Goal: Information Seeking & Learning: Learn about a topic

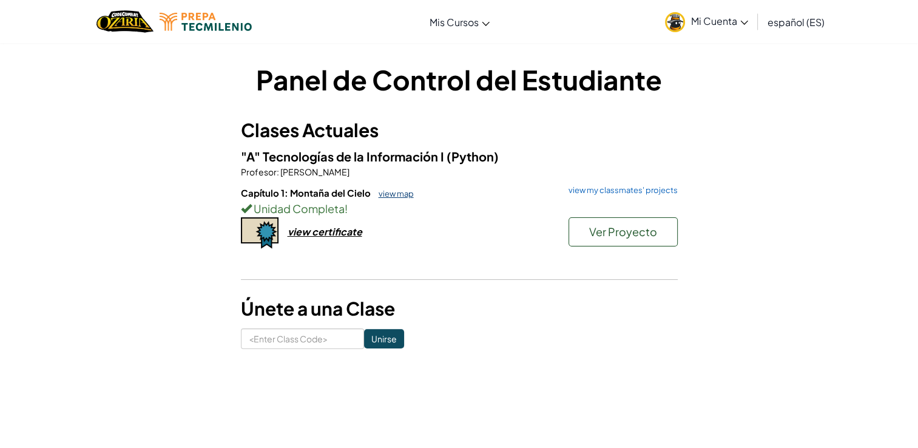
click at [383, 194] on link "view map" at bounding box center [392, 194] width 41 height 10
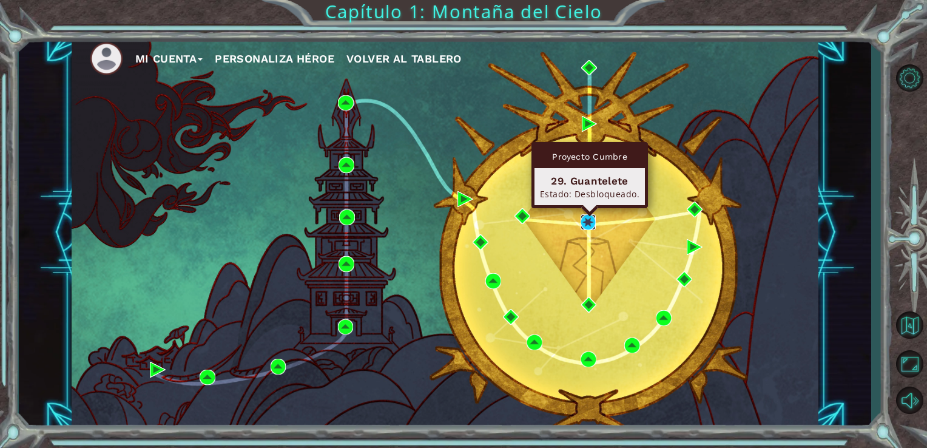
click at [594, 222] on img at bounding box center [588, 222] width 16 height 16
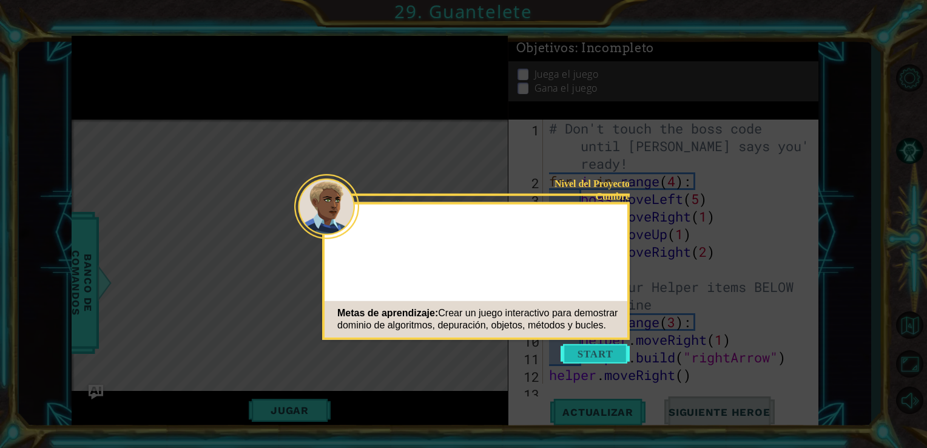
click at [600, 352] on button "Start" at bounding box center [594, 353] width 69 height 19
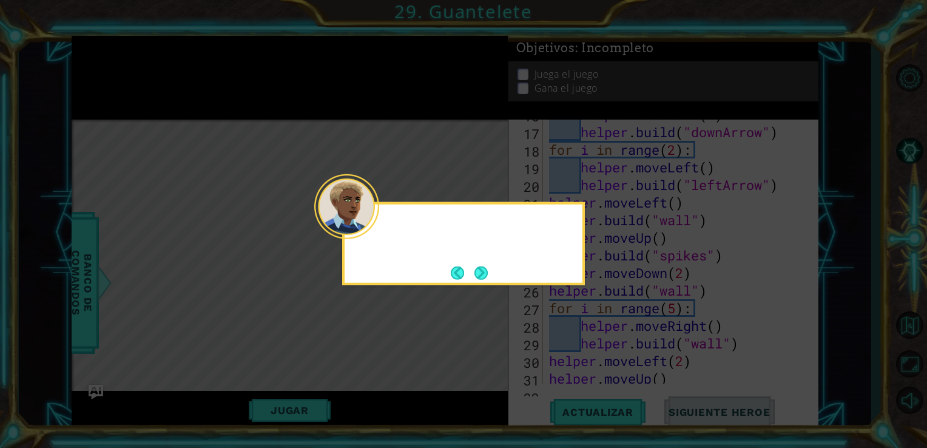
scroll to position [457, 0]
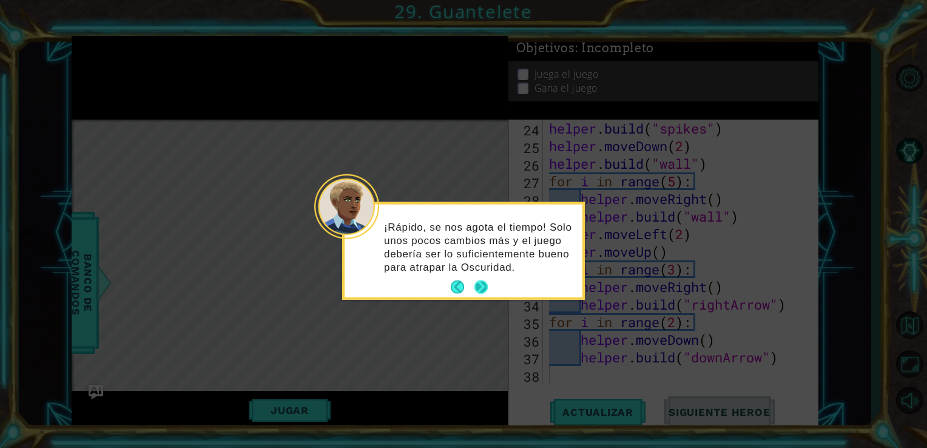
click at [487, 280] on button "Next" at bounding box center [481, 287] width 14 height 14
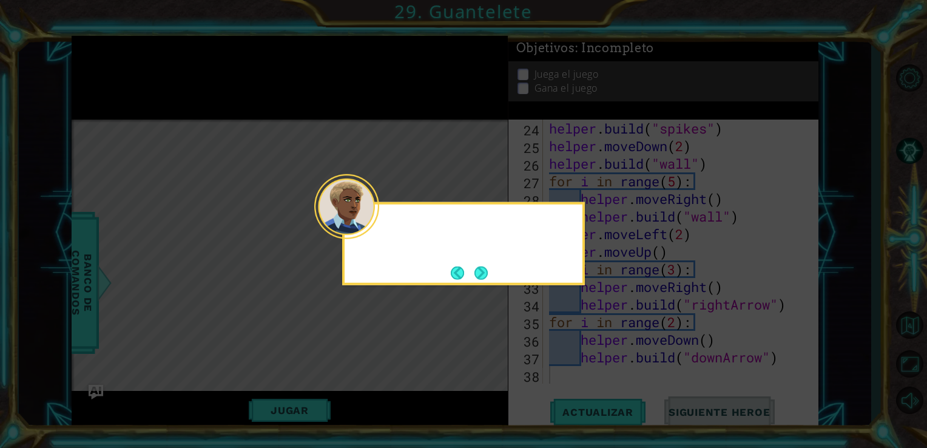
click at [487, 280] on footer at bounding box center [469, 272] width 37 height 18
click at [487, 280] on button "Next" at bounding box center [480, 272] width 21 height 21
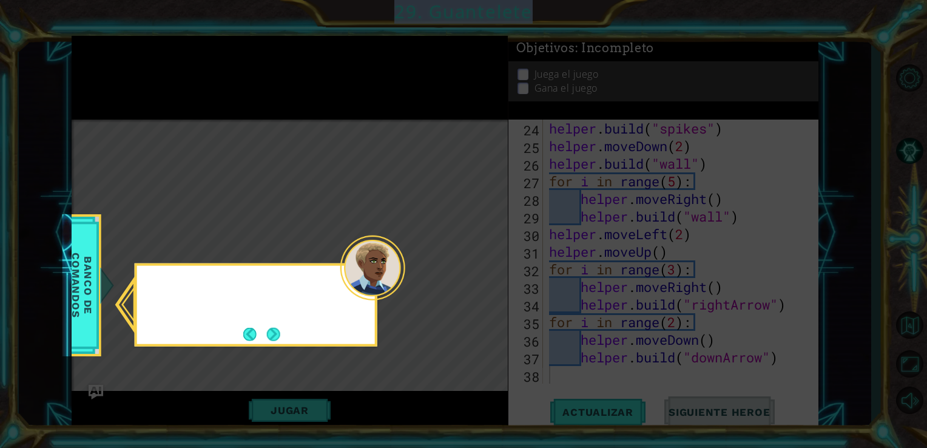
click at [487, 280] on icon at bounding box center [463, 224] width 927 height 448
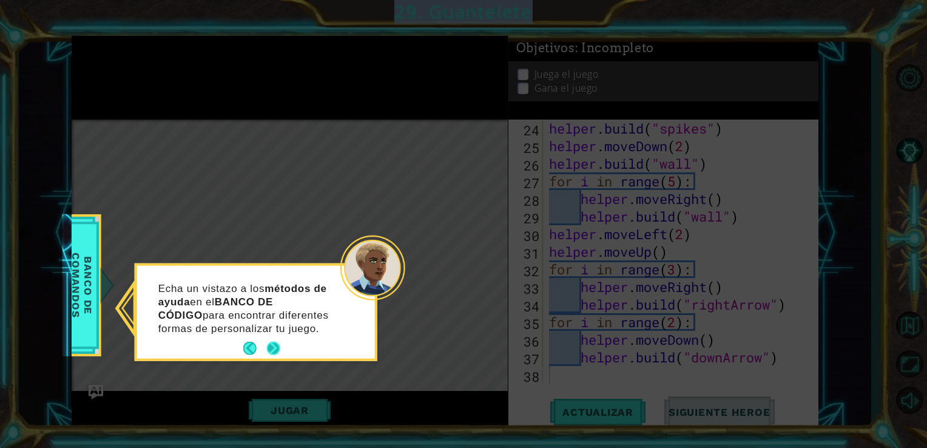
click at [275, 351] on button "Next" at bounding box center [274, 348] width 16 height 16
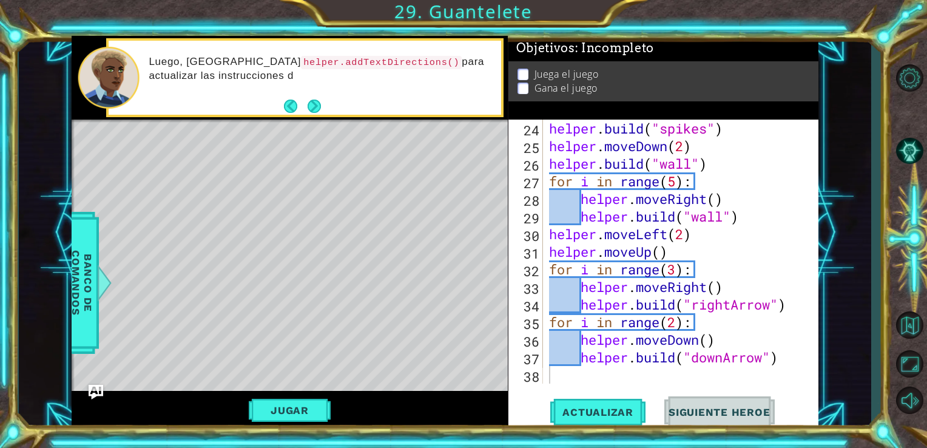
click at [309, 118] on div "Luego, [GEOGRAPHIC_DATA] helper.addTextDirections() para actualizar las instruc…" at bounding box center [290, 78] width 437 height 84
click at [317, 109] on button "Next" at bounding box center [314, 107] width 16 height 16
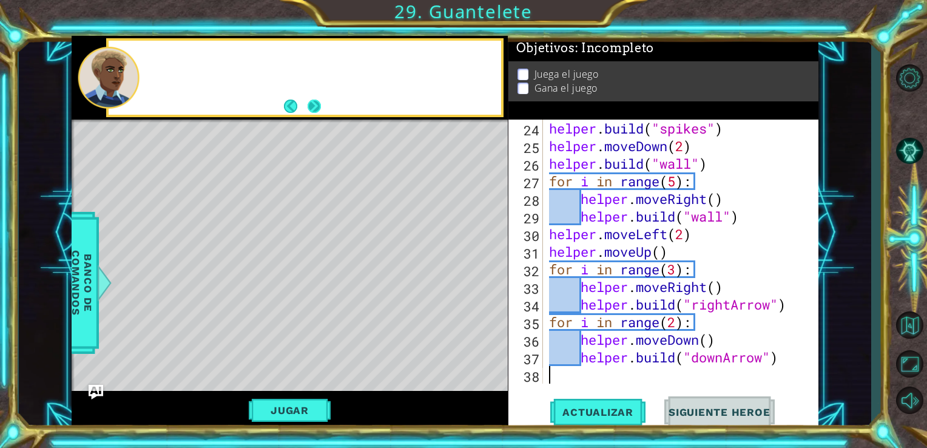
click at [316, 108] on button "Next" at bounding box center [314, 107] width 18 height 18
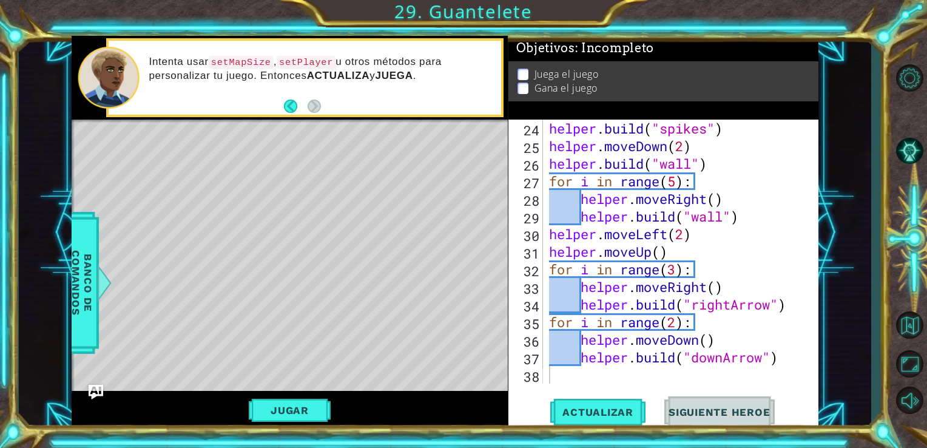
click at [324, 116] on div "Intenta usar setMapSize , setPlayer u otros métodos para personalizar tu juego.…" at bounding box center [304, 77] width 397 height 79
click at [289, 106] on button "Back" at bounding box center [296, 105] width 24 height 13
click at [294, 104] on button "Back" at bounding box center [296, 105] width 24 height 13
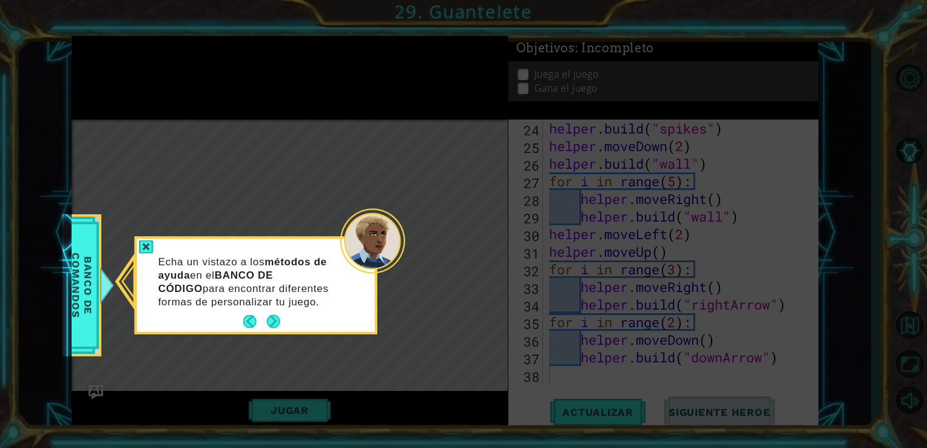
click at [137, 246] on div "Echa un vistazo a los métodos de ayuda en el BANCO DE CÓDIGO para encontrar dif…" at bounding box center [256, 287] width 238 height 88
click at [149, 241] on div at bounding box center [146, 247] width 15 height 14
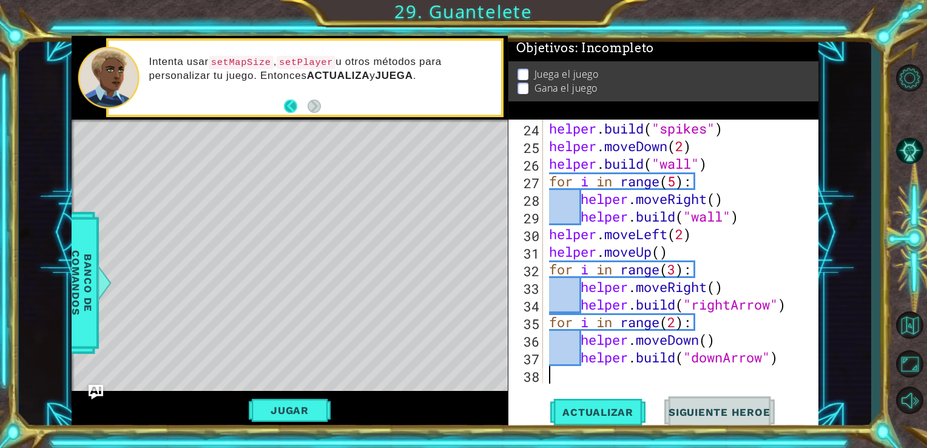
click at [289, 103] on button "Back" at bounding box center [296, 105] width 24 height 13
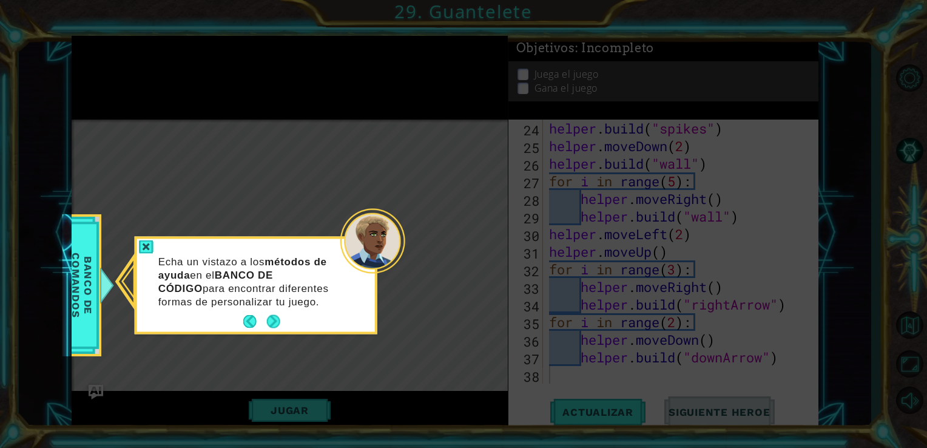
click at [289, 103] on icon at bounding box center [463, 224] width 927 height 448
click at [252, 317] on button "Back" at bounding box center [255, 321] width 24 height 13
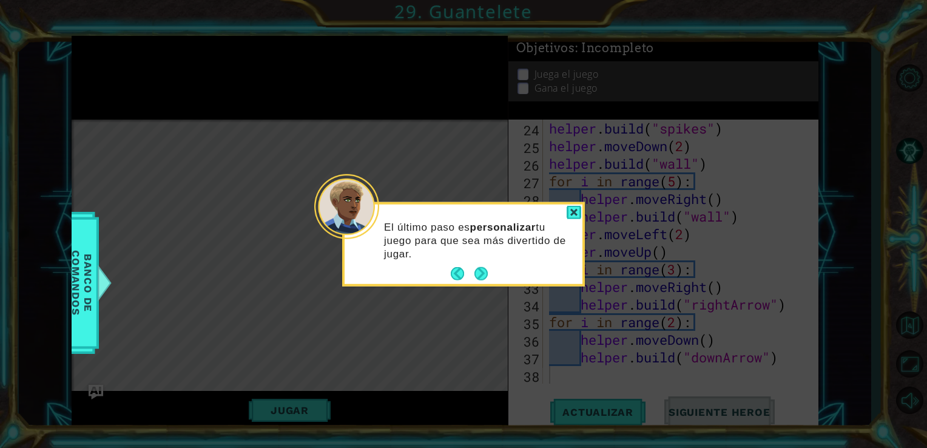
click at [252, 317] on icon at bounding box center [463, 224] width 927 height 448
click at [456, 272] on button "Back" at bounding box center [463, 273] width 24 height 13
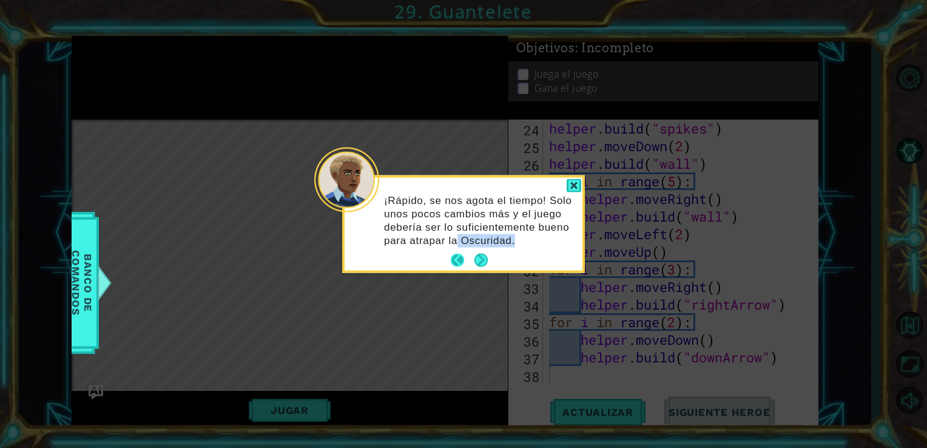
drag, startPoint x: 456, startPoint y: 272, endPoint x: 465, endPoint y: 258, distance: 17.2
click at [465, 258] on div "¡Rápido, se nos agota el tiempo! Solo unos pocos cambios más y el juego debería…" at bounding box center [463, 224] width 243 height 98
click at [465, 258] on button "Back" at bounding box center [463, 260] width 24 height 13
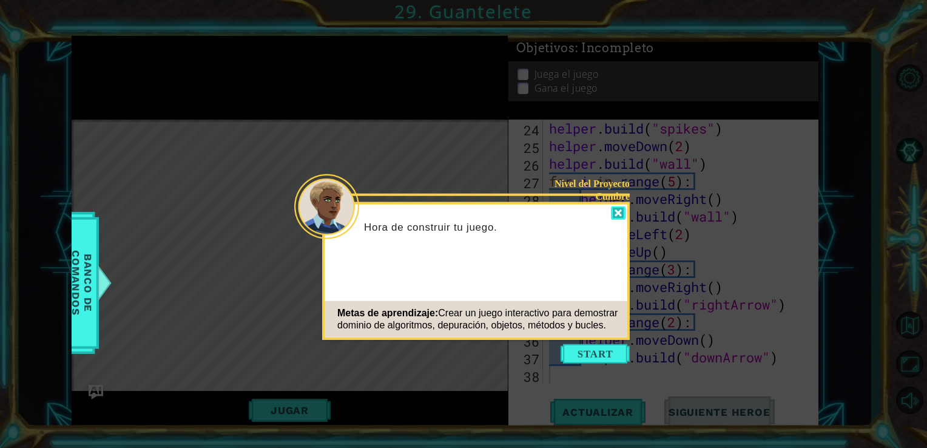
click at [620, 207] on div at bounding box center [618, 213] width 15 height 14
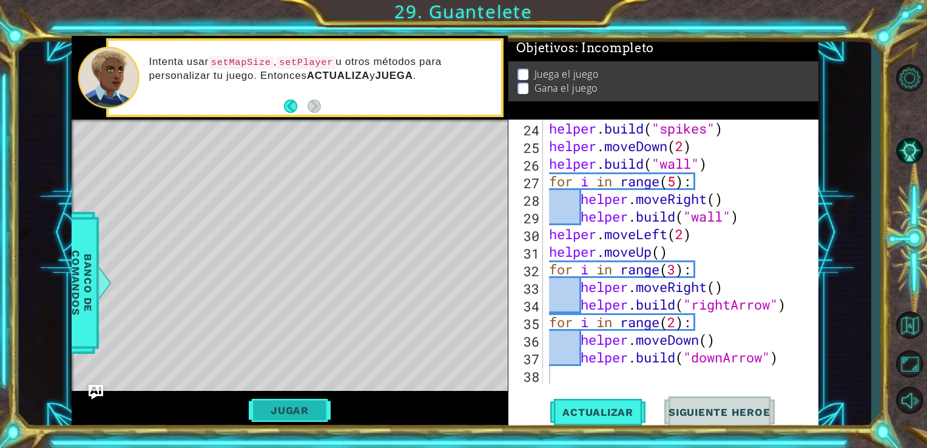
click at [306, 421] on button "Jugar" at bounding box center [290, 409] width 82 height 23
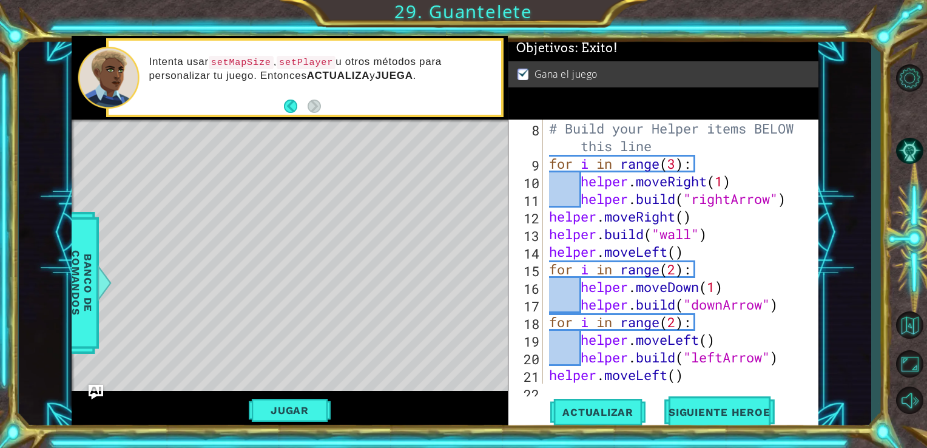
scroll to position [157, 0]
type textarea "helper.moveDown(1)"
click at [798, 287] on div "# Build your Helper items BELOW this line for i in range ( 3 ) : helper . moveR…" at bounding box center [679, 252] width 266 height 299
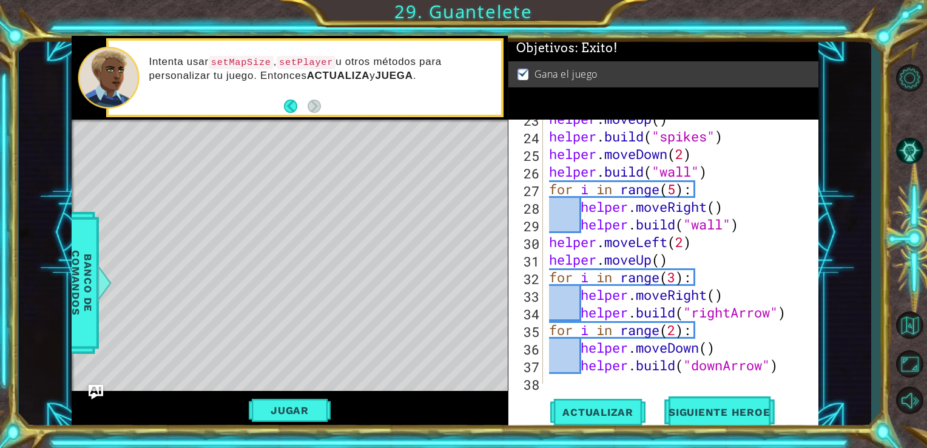
scroll to position [457, 0]
